Goal: Task Accomplishment & Management: Complete application form

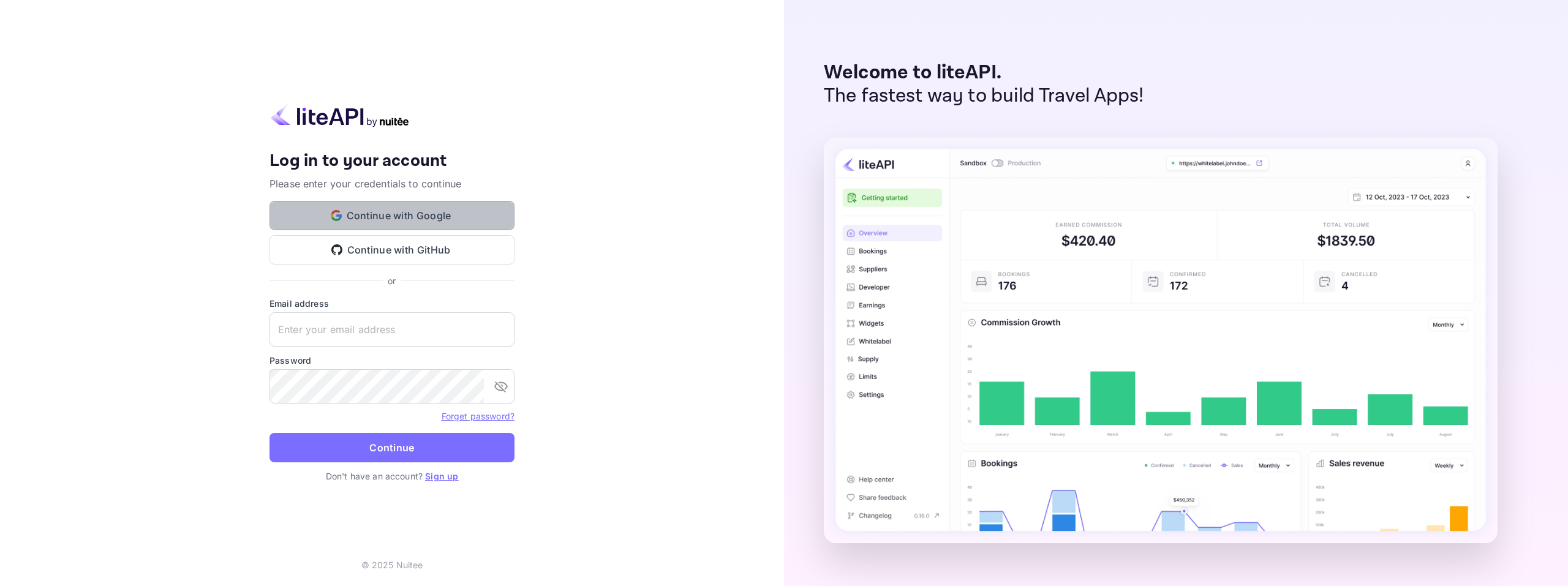
click at [443, 214] on button "Continue with Google" at bounding box center [392, 215] width 245 height 29
click at [405, 327] on input "text" at bounding box center [392, 329] width 245 height 34
drag, startPoint x: 385, startPoint y: 221, endPoint x: 610, endPoint y: 275, distance: 231.4
click at [610, 275] on div "Your account has been created successfully, a confirmation link has been sent t…" at bounding box center [392, 293] width 784 height 586
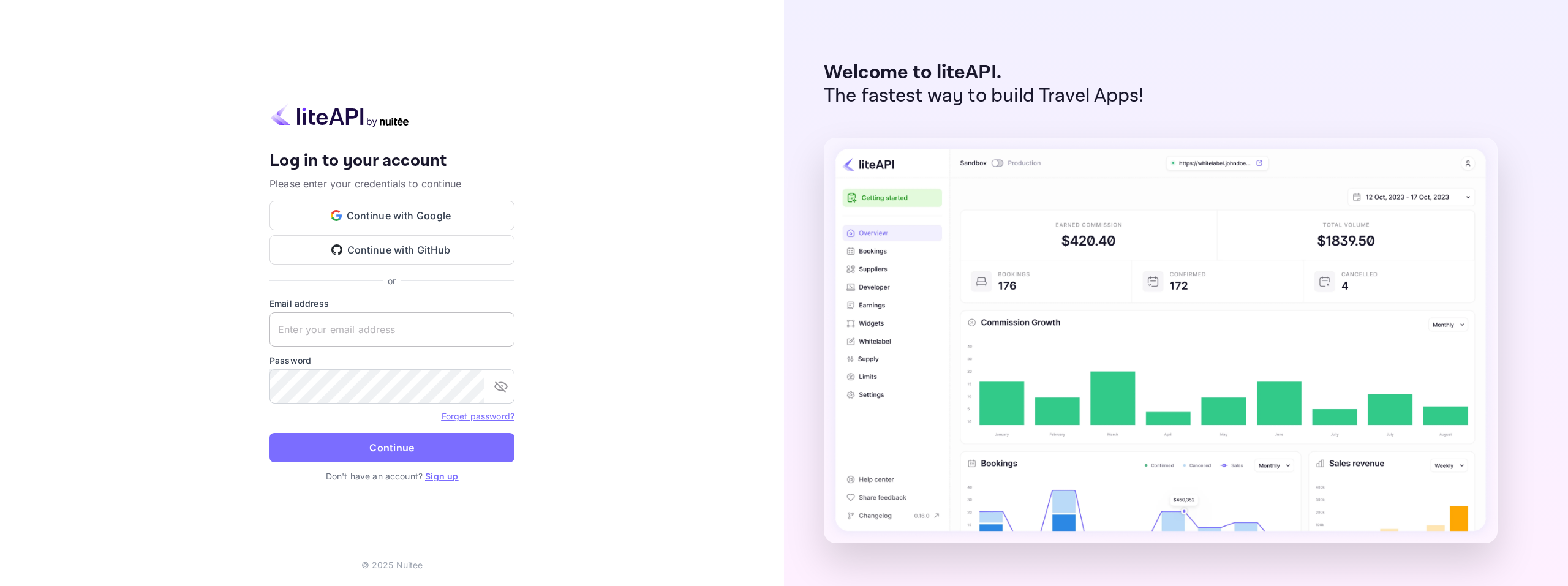
click at [371, 329] on input "text" at bounding box center [392, 329] width 245 height 34
type input "[EMAIL_ADDRESS][DOMAIN_NAME]"
click at [497, 378] on button "toggle password visibility" at bounding box center [500, 386] width 24 height 24
click at [392, 454] on button "Continue" at bounding box center [392, 447] width 245 height 29
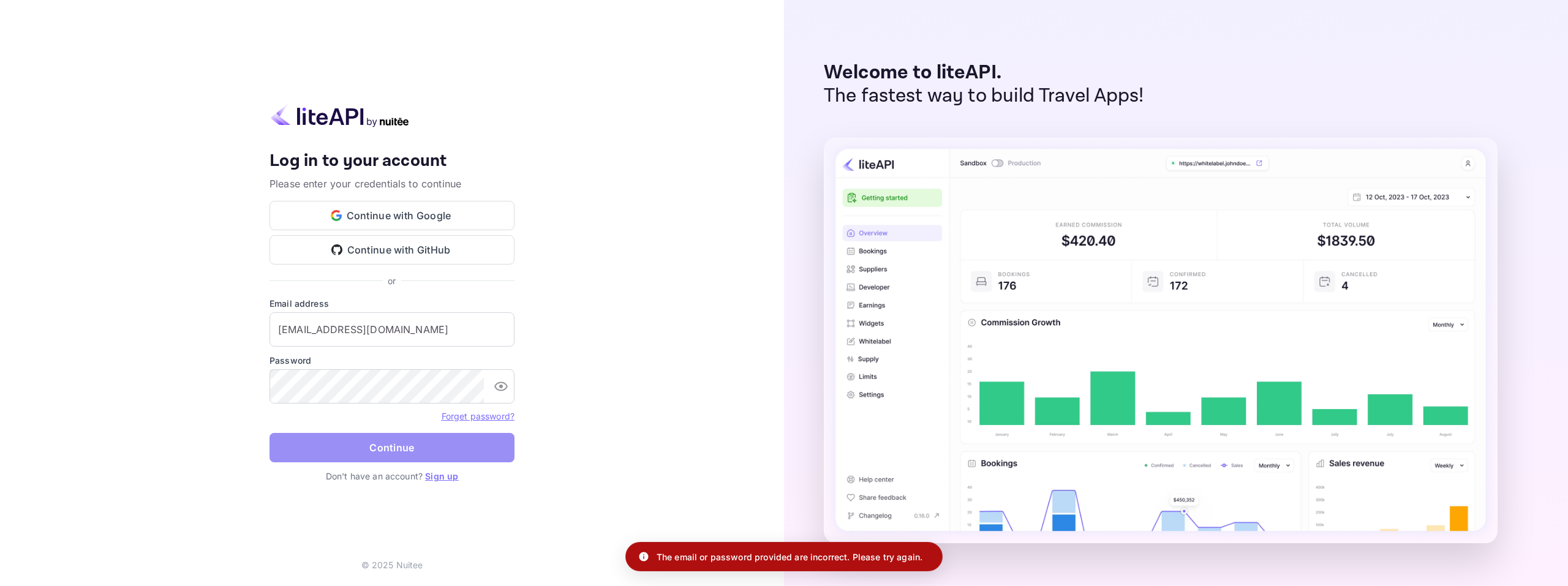
click at [446, 451] on button "Continue" at bounding box center [392, 447] width 245 height 29
click at [673, 392] on div "Your account has been created successfully, a confirmation link has been sent t…" at bounding box center [392, 293] width 784 height 586
